Goal: Task Accomplishment & Management: Manage account settings

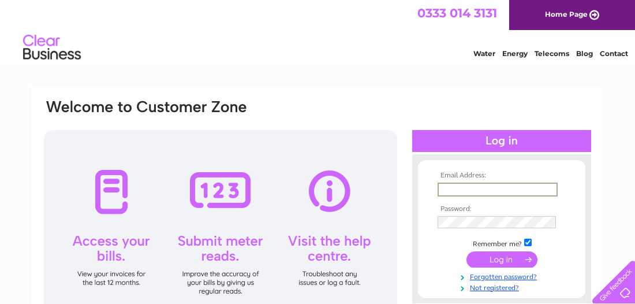
click at [457, 185] on input "text" at bounding box center [498, 189] width 120 height 14
type input "amanda.g.crighton@hotmail.co.uk"
click at [490, 257] on input "submit" at bounding box center [501, 258] width 71 height 16
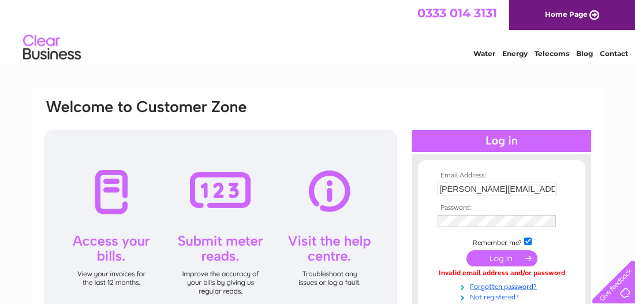
click at [501, 295] on link "Not registered?" at bounding box center [503, 295] width 131 height 11
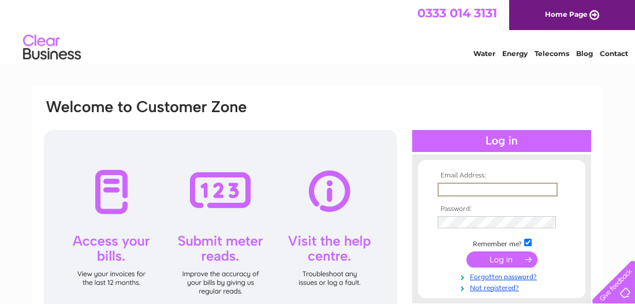
click at [453, 188] on input "text" at bounding box center [498, 189] width 120 height 14
type input "[PERSON_NAME][EMAIL_ADDRESS][PERSON_NAME][DOMAIN_NAME]"
click at [488, 275] on link "Forgotten password?" at bounding box center [503, 274] width 131 height 11
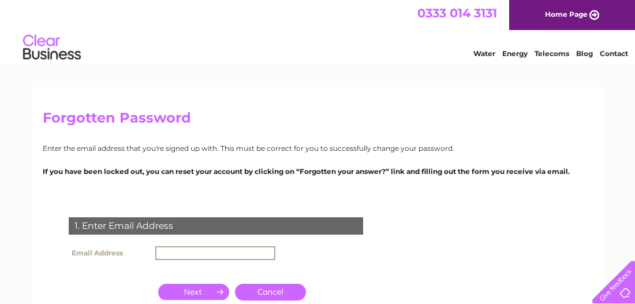
click at [253, 255] on input "text" at bounding box center [215, 253] width 120 height 14
type input "amanda.g.crighton@hotmail.co.uk"
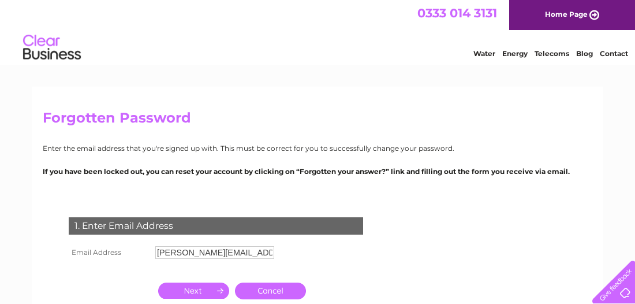
click at [199, 292] on input "button" at bounding box center [193, 290] width 71 height 16
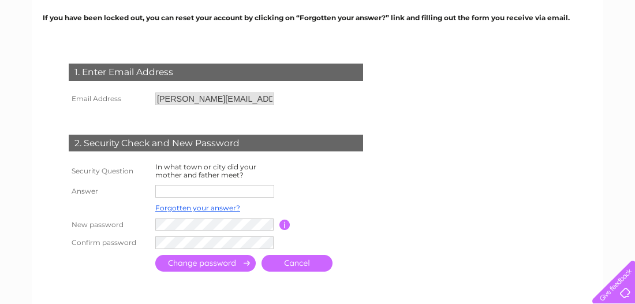
scroll to position [177, 0]
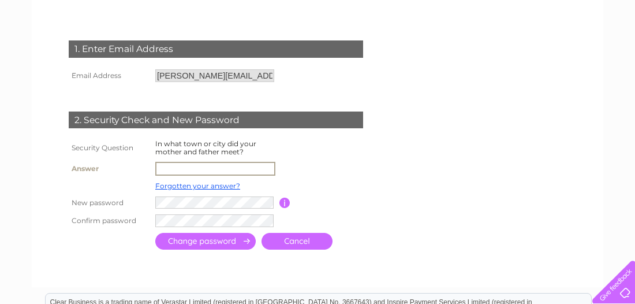
click at [252, 166] on input "text" at bounding box center [215, 169] width 120 height 14
type input "Pitlochry"
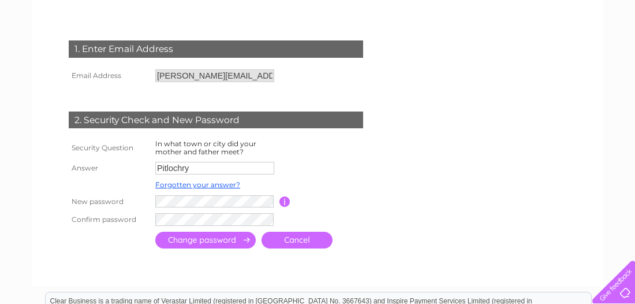
click at [231, 238] on input "submit" at bounding box center [205, 240] width 100 height 17
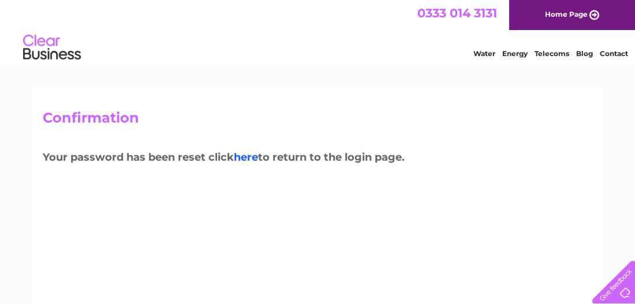
click at [256, 159] on link "here" at bounding box center [246, 157] width 24 height 13
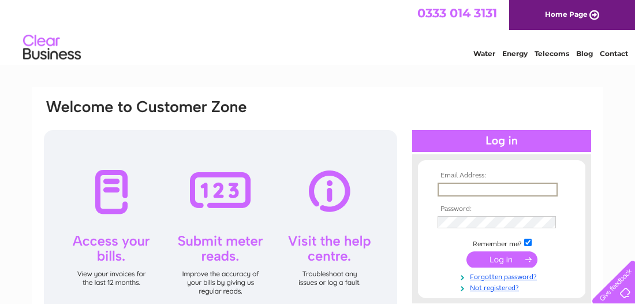
click at [452, 186] on input "text" at bounding box center [498, 189] width 120 height 14
type input "amanda.g.crighton@hotmail.co.uk"
click at [494, 257] on input "submit" at bounding box center [501, 258] width 71 height 16
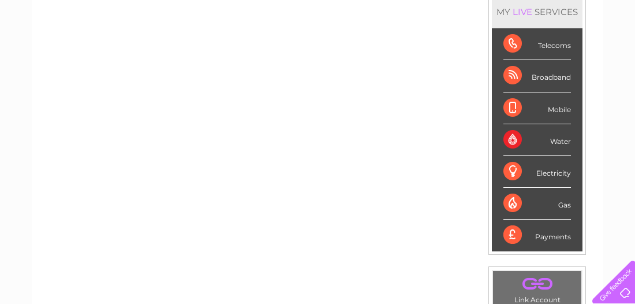
scroll to position [139, 0]
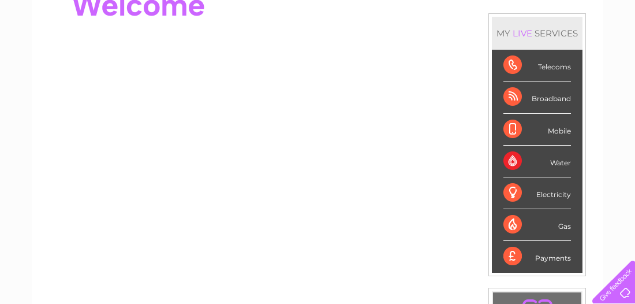
click at [551, 91] on div "Broadband" at bounding box center [537, 97] width 68 height 32
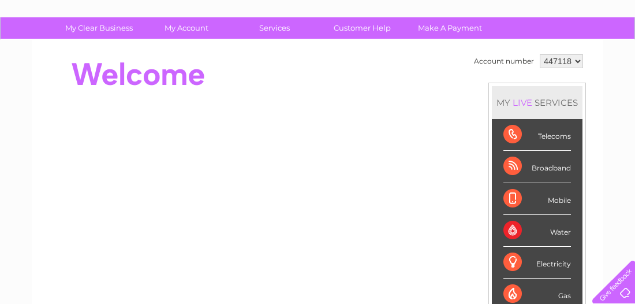
scroll to position [0, 0]
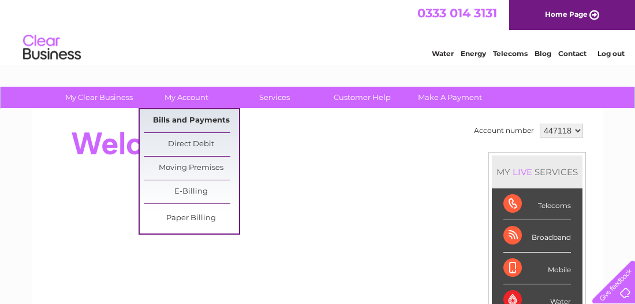
click at [188, 122] on link "Bills and Payments" at bounding box center [191, 120] width 95 height 23
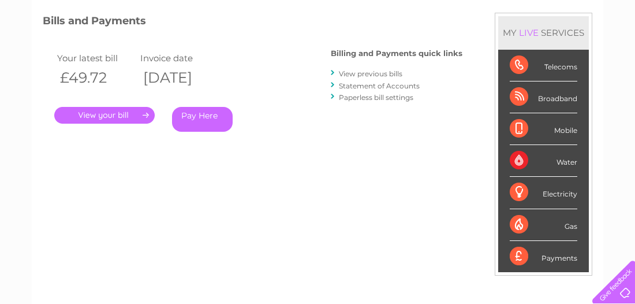
scroll to position [114, 0]
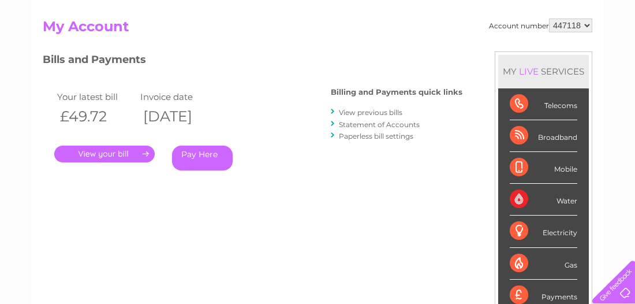
click at [585, 22] on select "447118" at bounding box center [570, 25] width 43 height 14
click at [551, 18] on select "447118" at bounding box center [570, 25] width 43 height 14
click at [393, 121] on link "Statement of Accounts" at bounding box center [379, 124] width 81 height 9
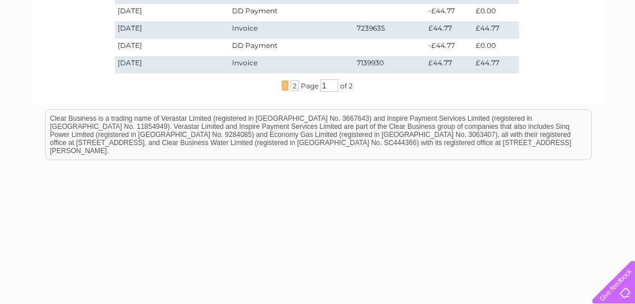
scroll to position [489, 0]
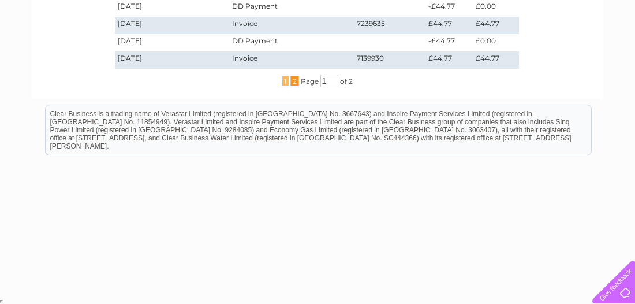
click at [293, 79] on span "2" at bounding box center [294, 81] width 9 height 10
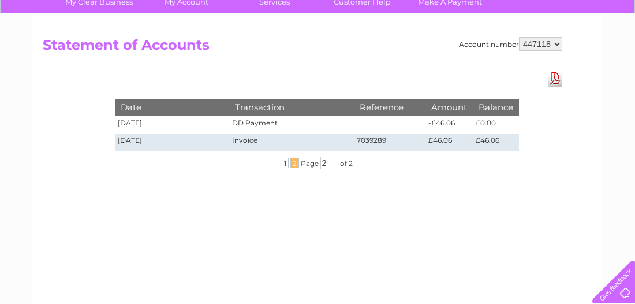
scroll to position [0, 0]
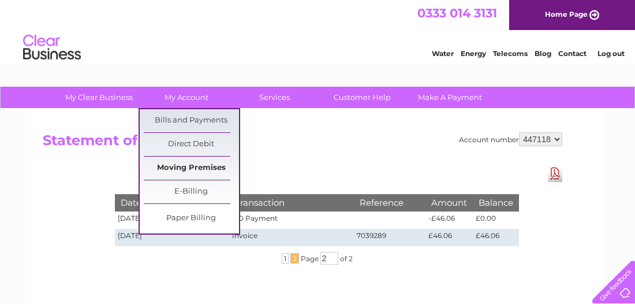
click at [186, 163] on link "Moving Premises" at bounding box center [191, 167] width 95 height 23
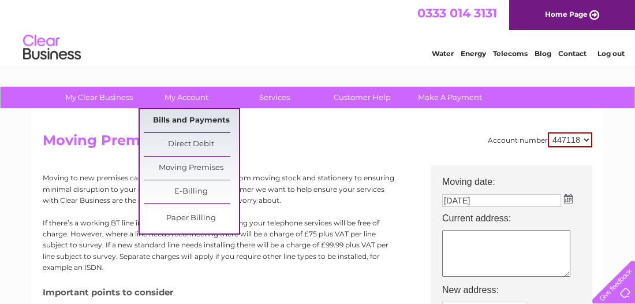
click at [197, 117] on link "Bills and Payments" at bounding box center [191, 120] width 95 height 23
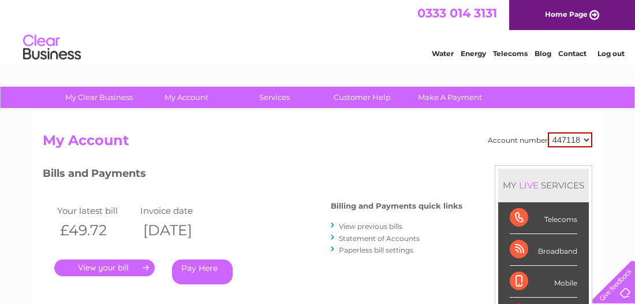
click at [574, 51] on link "Contact" at bounding box center [572, 53] width 28 height 9
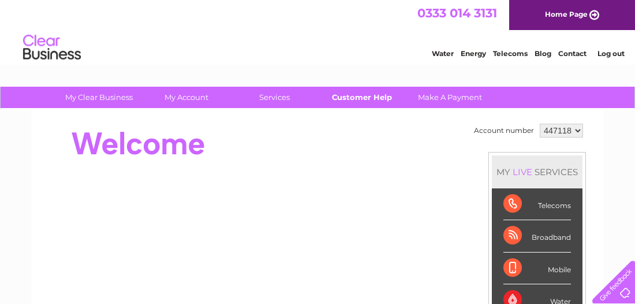
click at [376, 95] on link "Customer Help" at bounding box center [362, 97] width 95 height 21
